Goal: Transaction & Acquisition: Purchase product/service

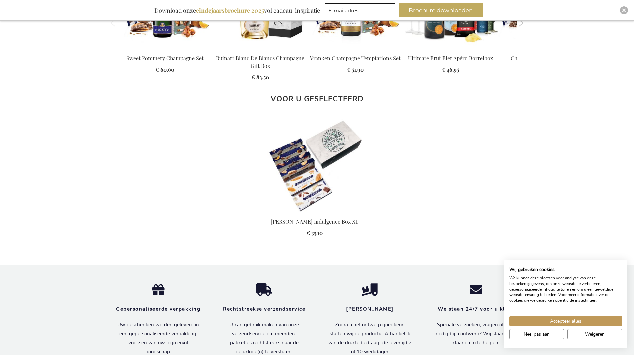
scroll to position [666, 0]
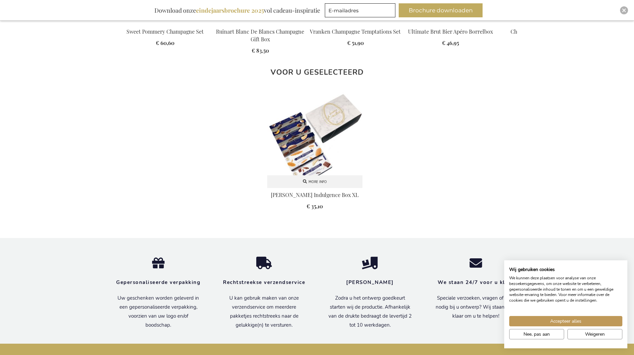
click at [317, 130] on img at bounding box center [314, 139] width 95 height 95
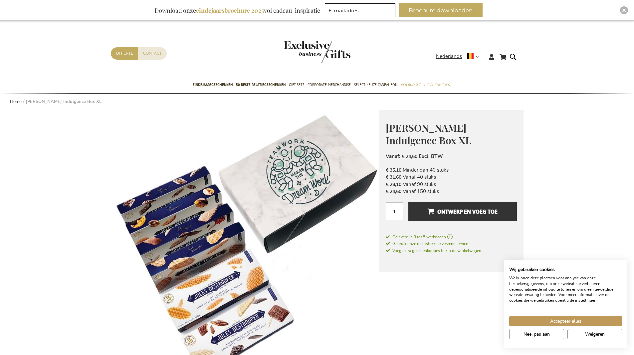
scroll to position [33, 0]
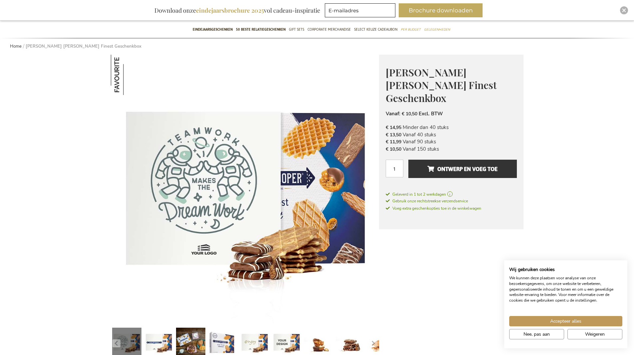
scroll to position [67, 0]
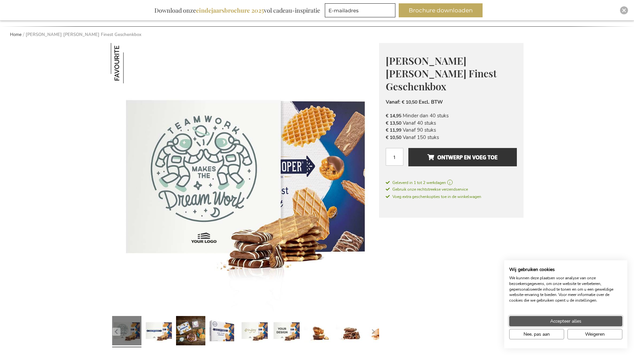
click at [570, 320] on span "Accepteer alles" at bounding box center [565, 320] width 31 height 7
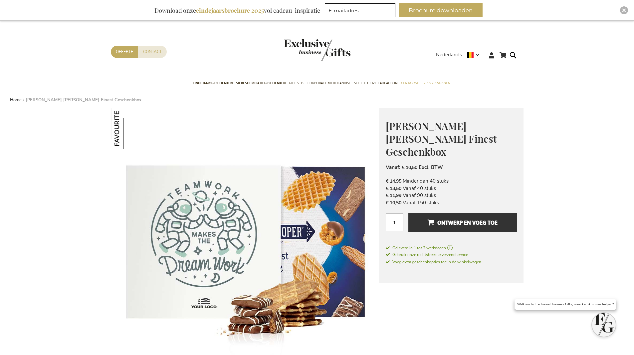
scroll to position [0, 0]
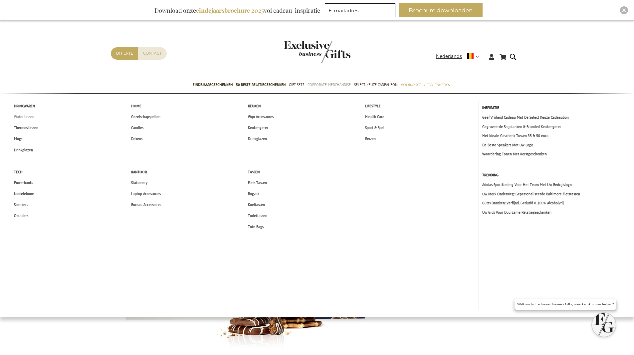
click at [26, 115] on span "Waterflessen" at bounding box center [24, 116] width 20 height 7
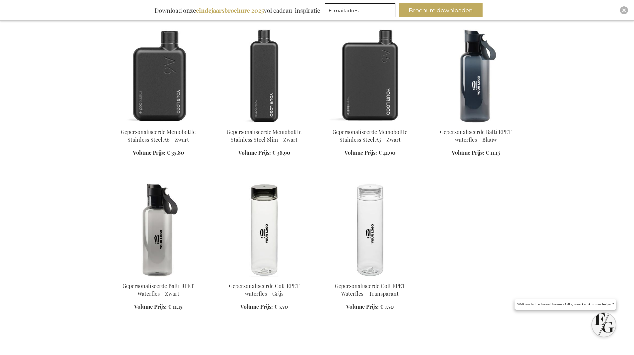
scroll to position [433, 0]
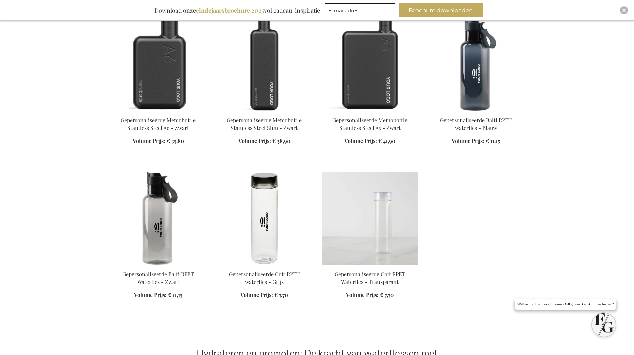
click at [366, 223] on img at bounding box center [370, 217] width 95 height 93
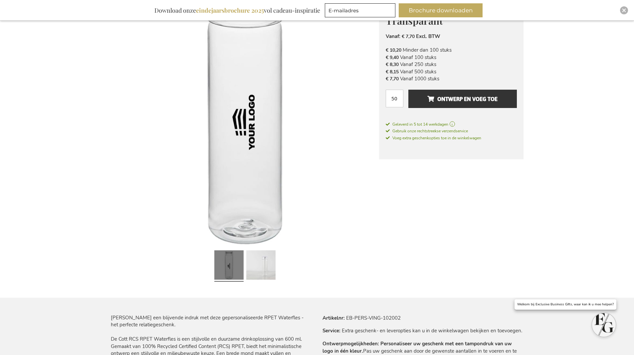
scroll to position [133, 0]
click at [261, 269] on link at bounding box center [260, 265] width 29 height 37
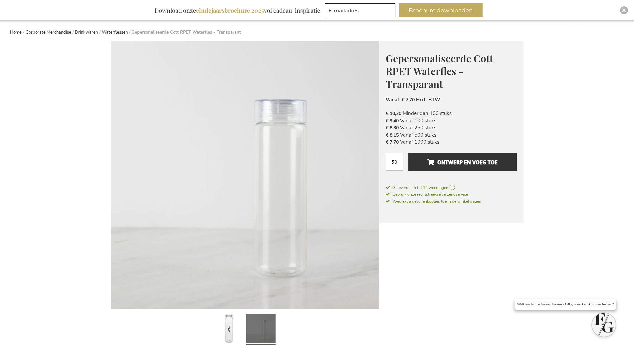
scroll to position [67, 0]
